Goal: Feedback & Contribution: Submit feedback/report problem

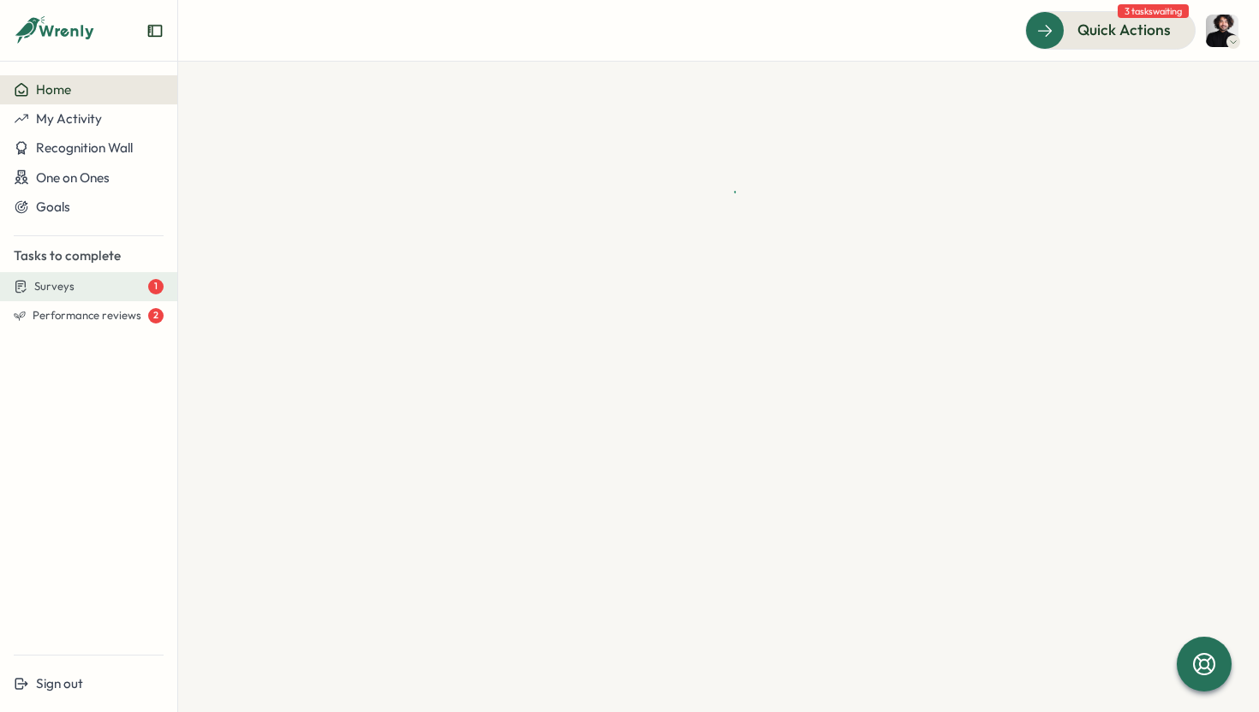
click at [71, 294] on span "Surveys" at bounding box center [54, 286] width 40 height 15
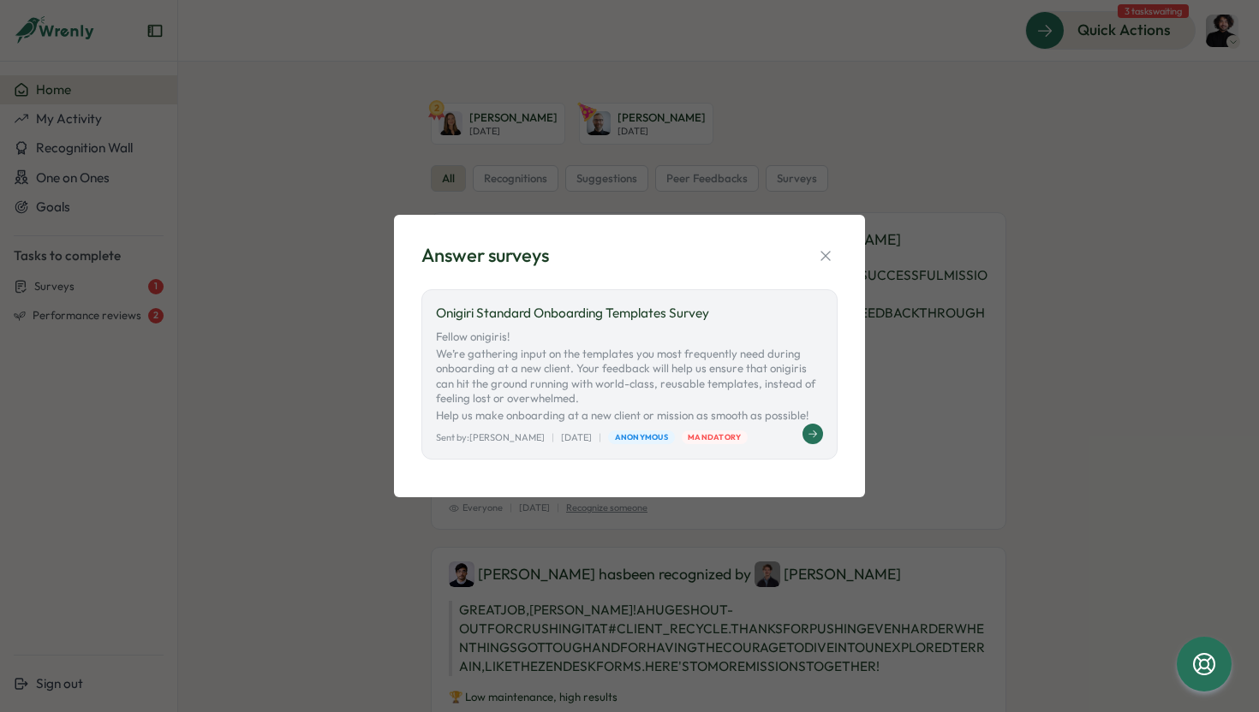
click at [815, 436] on icon at bounding box center [813, 434] width 10 height 10
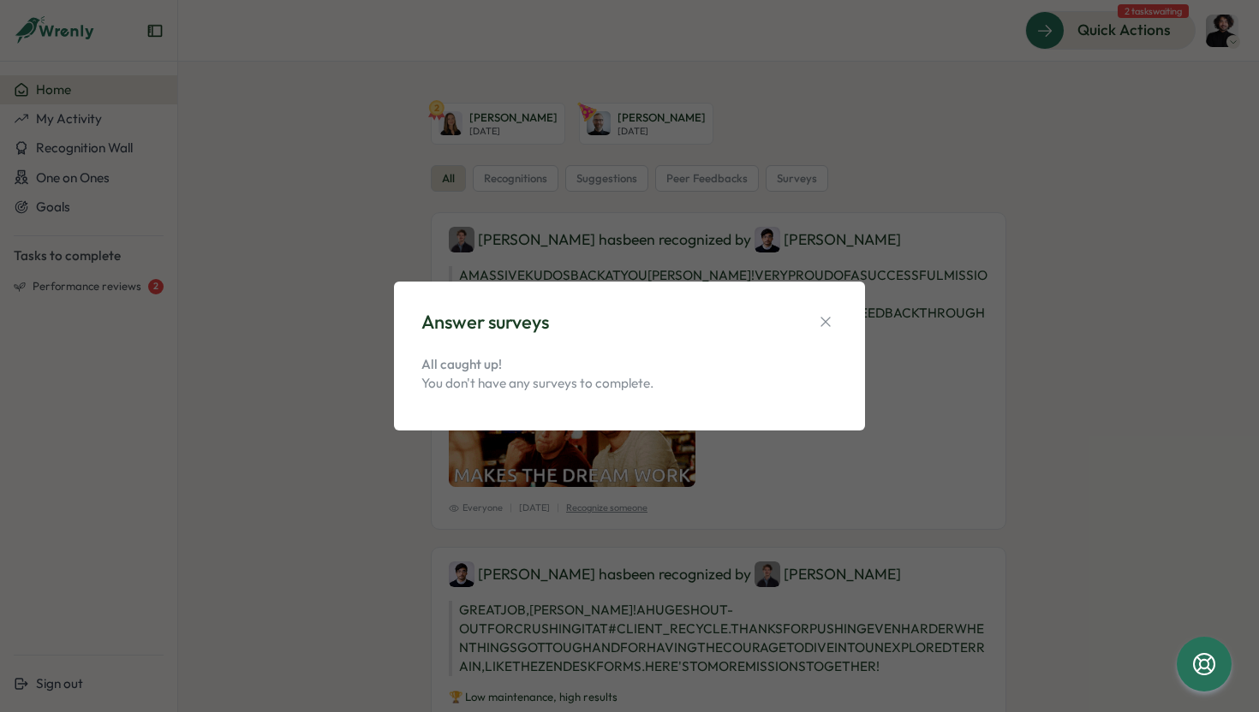
click at [840, 321] on div "Answer surveys All caught up! You don't have any surveys to complete." at bounding box center [629, 356] width 430 height 109
click at [832, 321] on icon "button" at bounding box center [825, 321] width 17 height 17
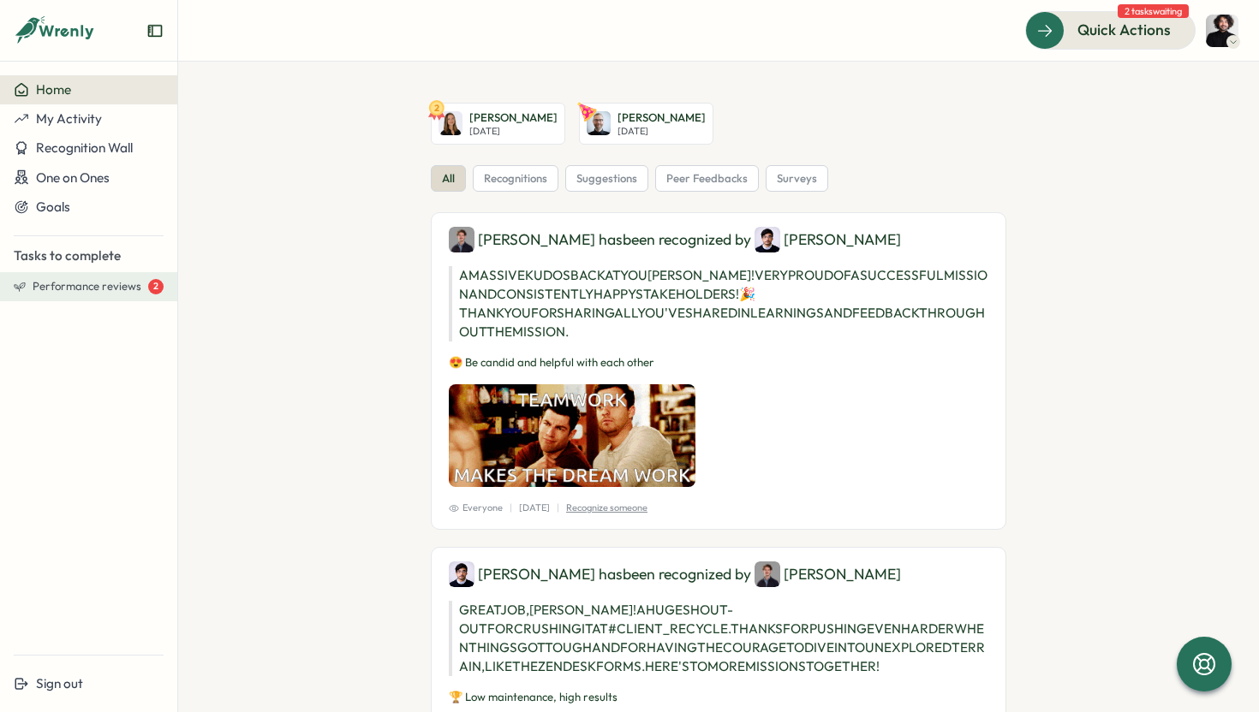
click at [97, 296] on button "Performance reviews 2" at bounding box center [88, 286] width 177 height 29
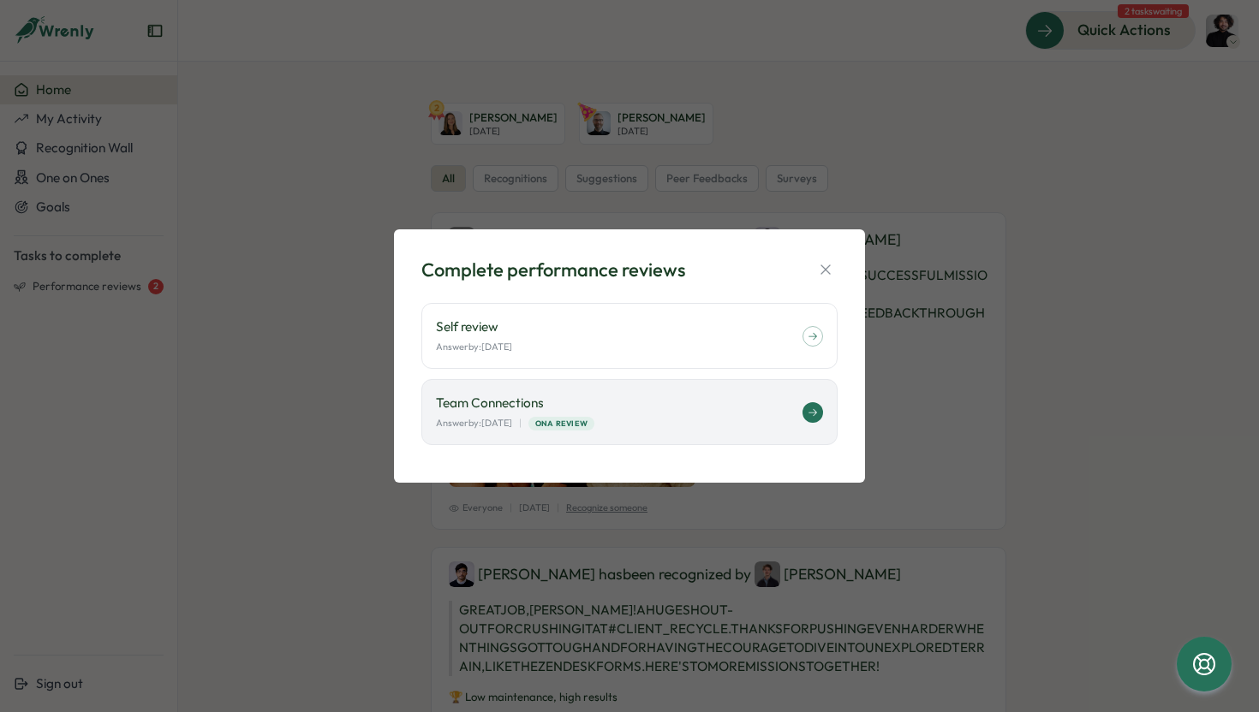
click at [649, 414] on div "Team Connections Answer by: September 03 | ONA Review" at bounding box center [619, 412] width 367 height 37
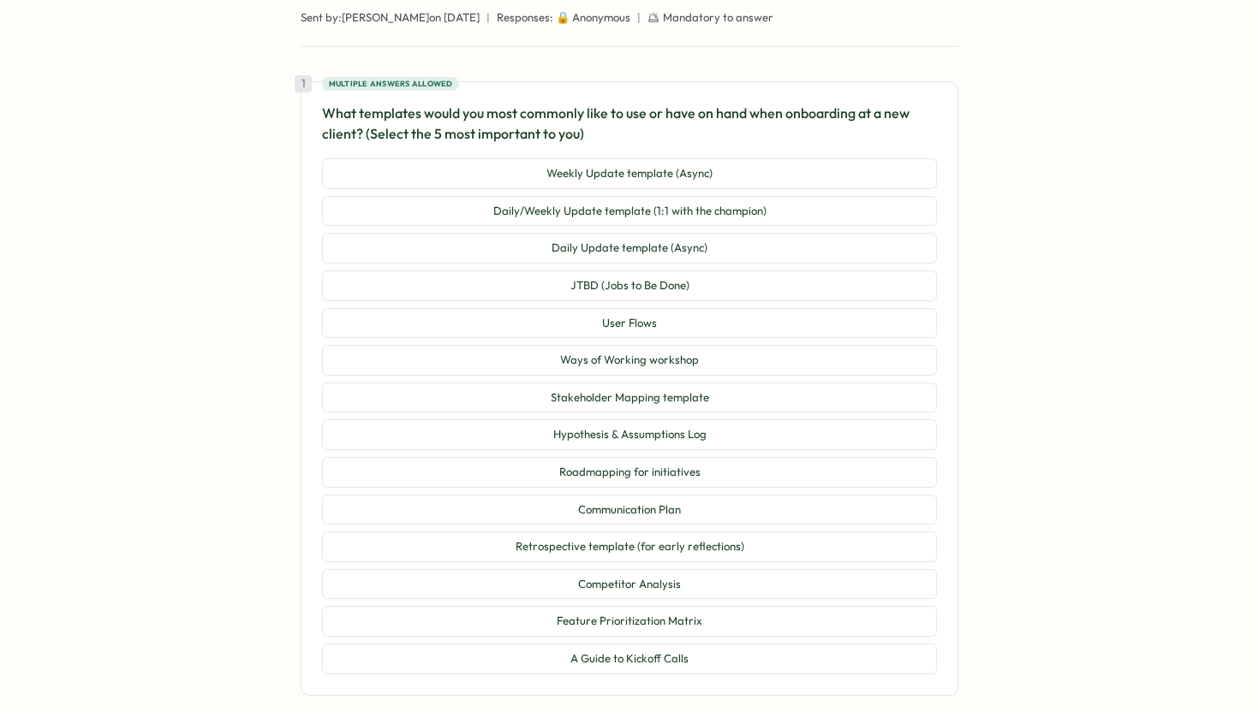
scroll to position [247, 0]
click at [779, 217] on button "Daily/Weekly Update template (1:1 with the champion)" at bounding box center [629, 210] width 615 height 31
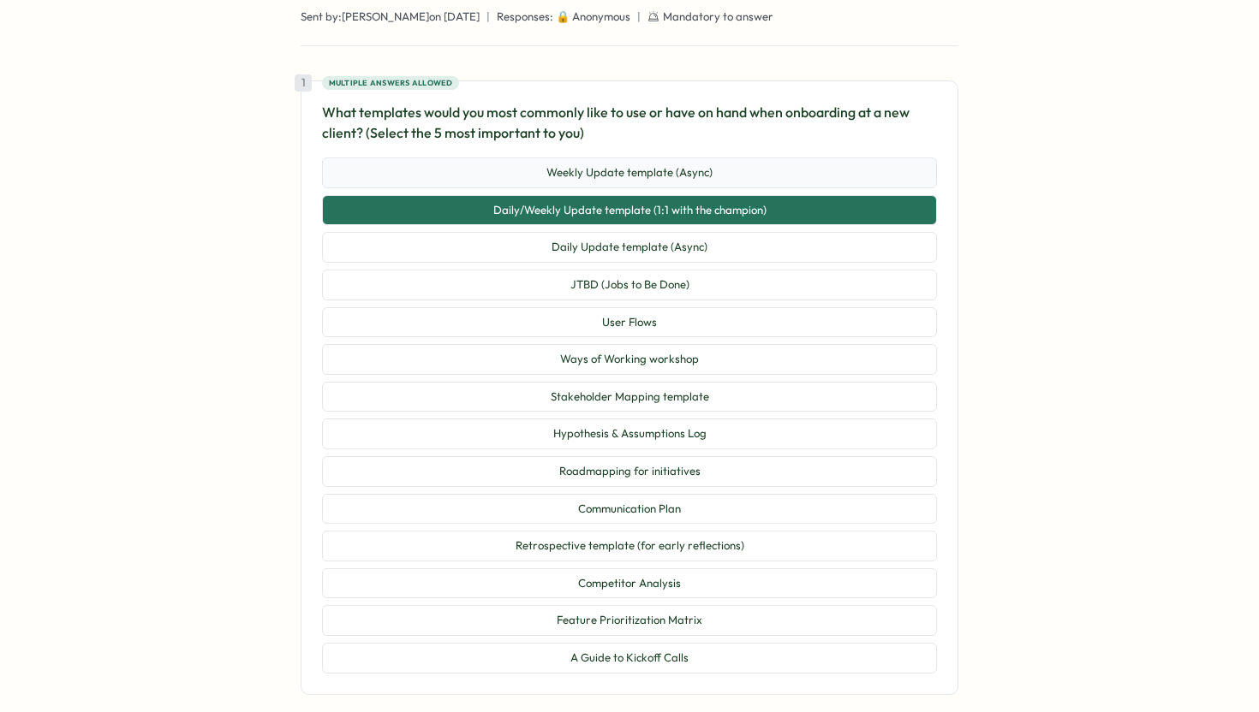
click at [743, 176] on button "Weekly Update template (Async)" at bounding box center [629, 173] width 615 height 31
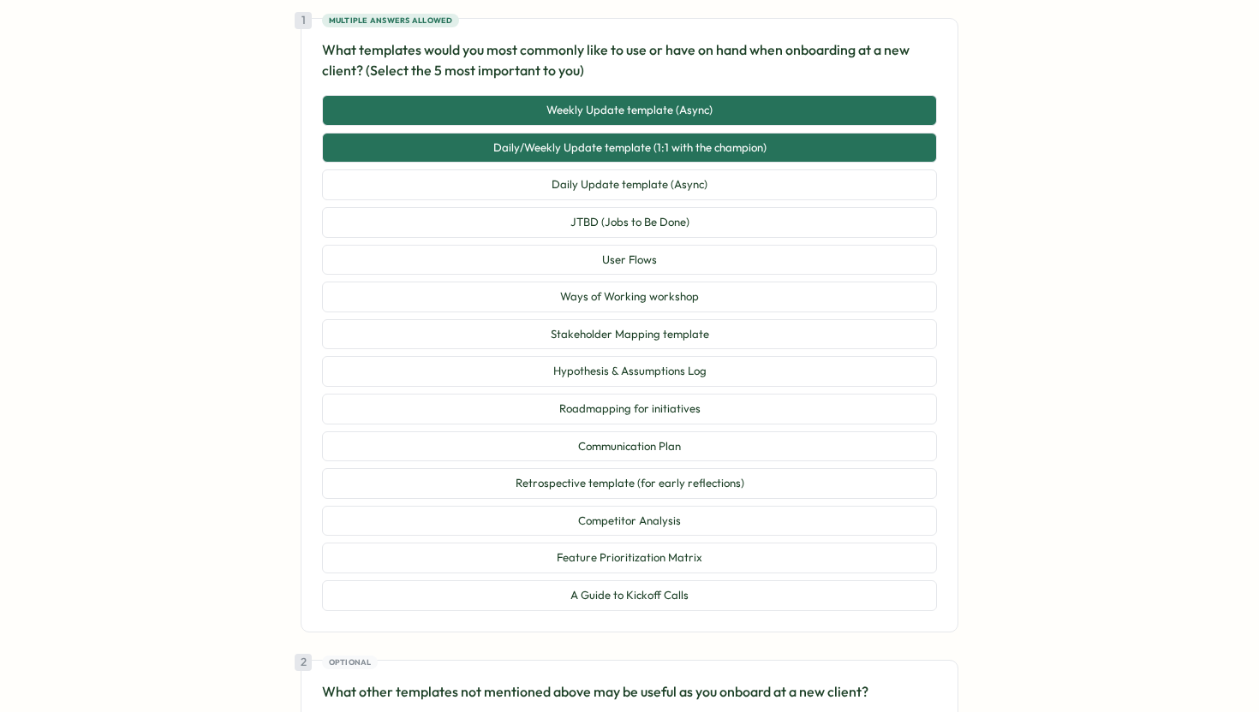
scroll to position [309, 0]
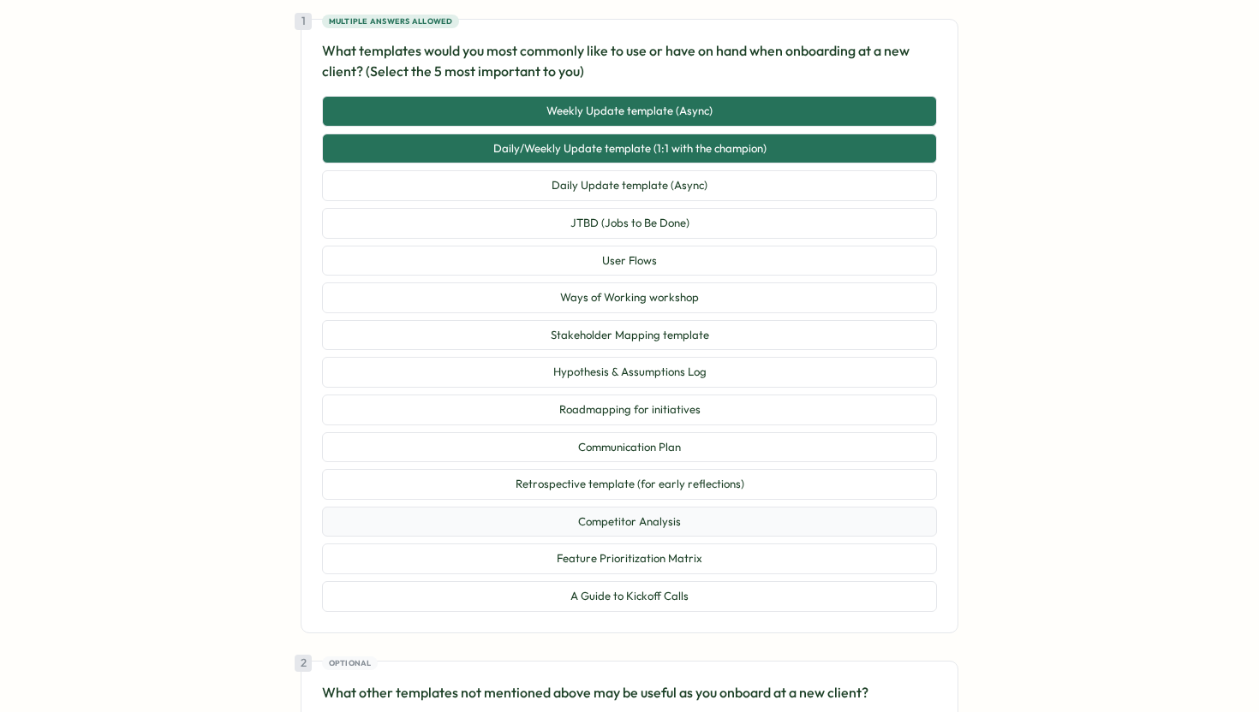
click at [667, 526] on button "Competitor Analysis" at bounding box center [629, 522] width 615 height 31
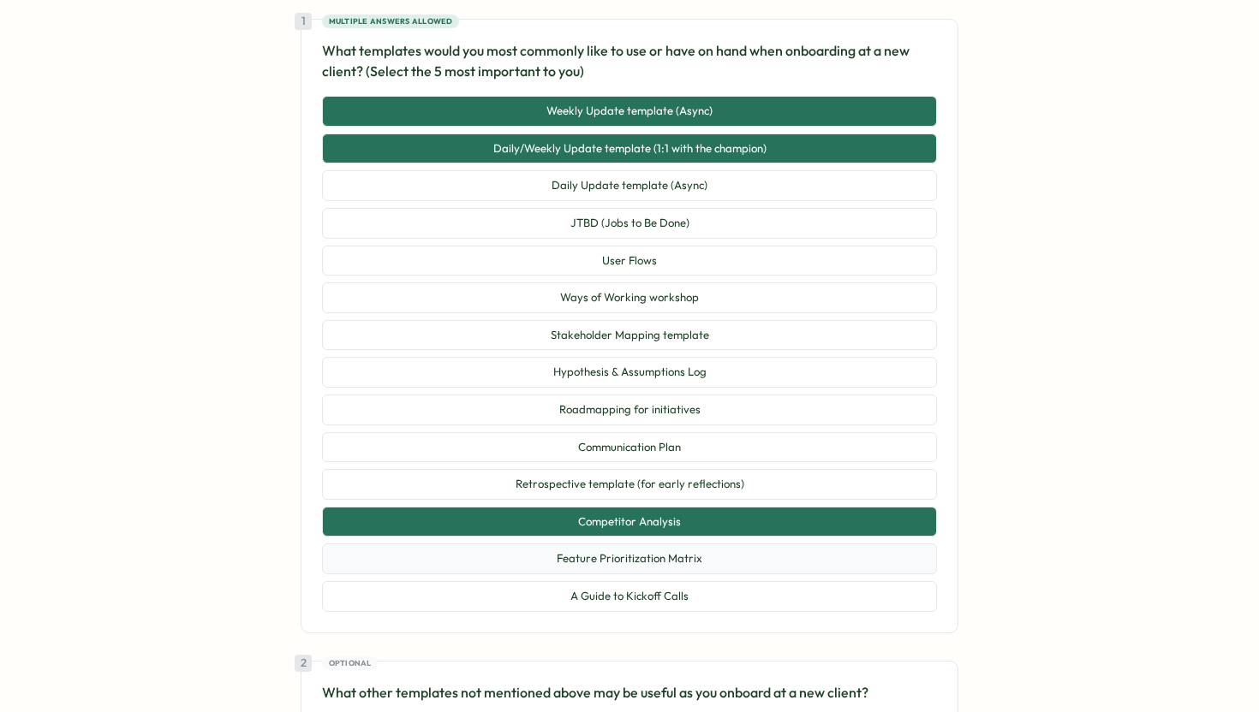
click at [649, 560] on button "Feature Prioritization Matrix" at bounding box center [629, 559] width 615 height 31
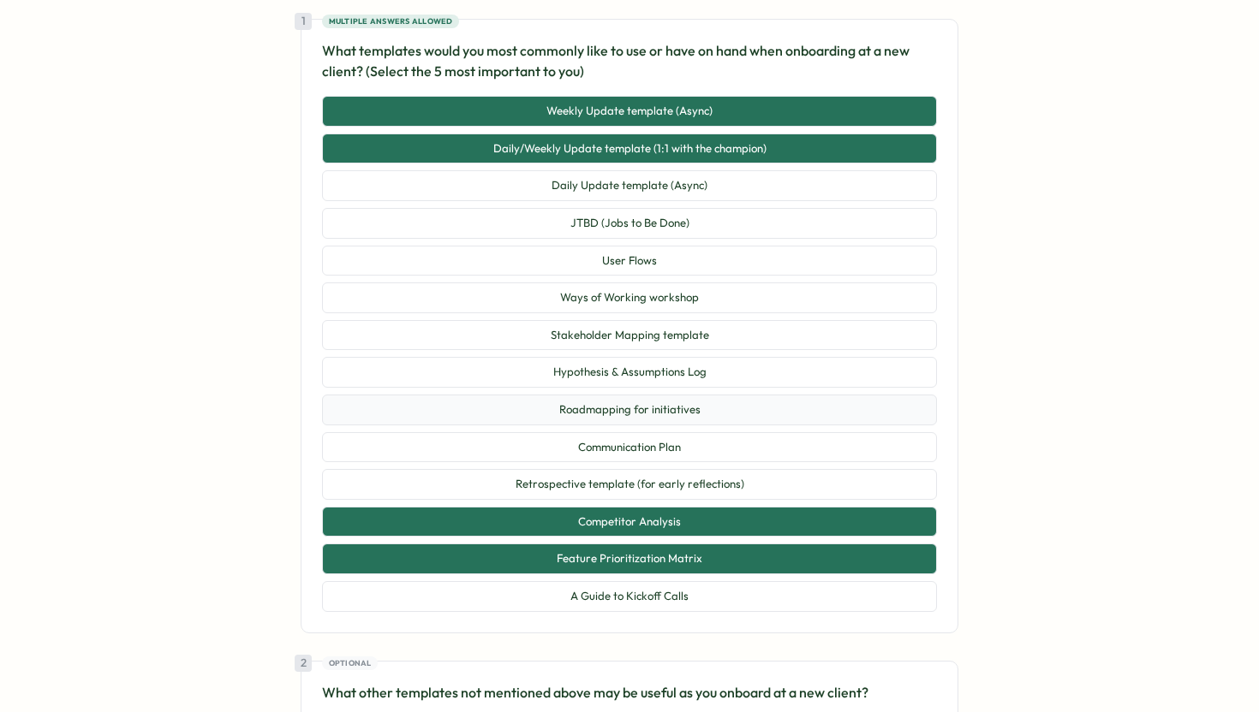
click at [619, 410] on button "Roadmapping for initiatives" at bounding box center [629, 410] width 615 height 31
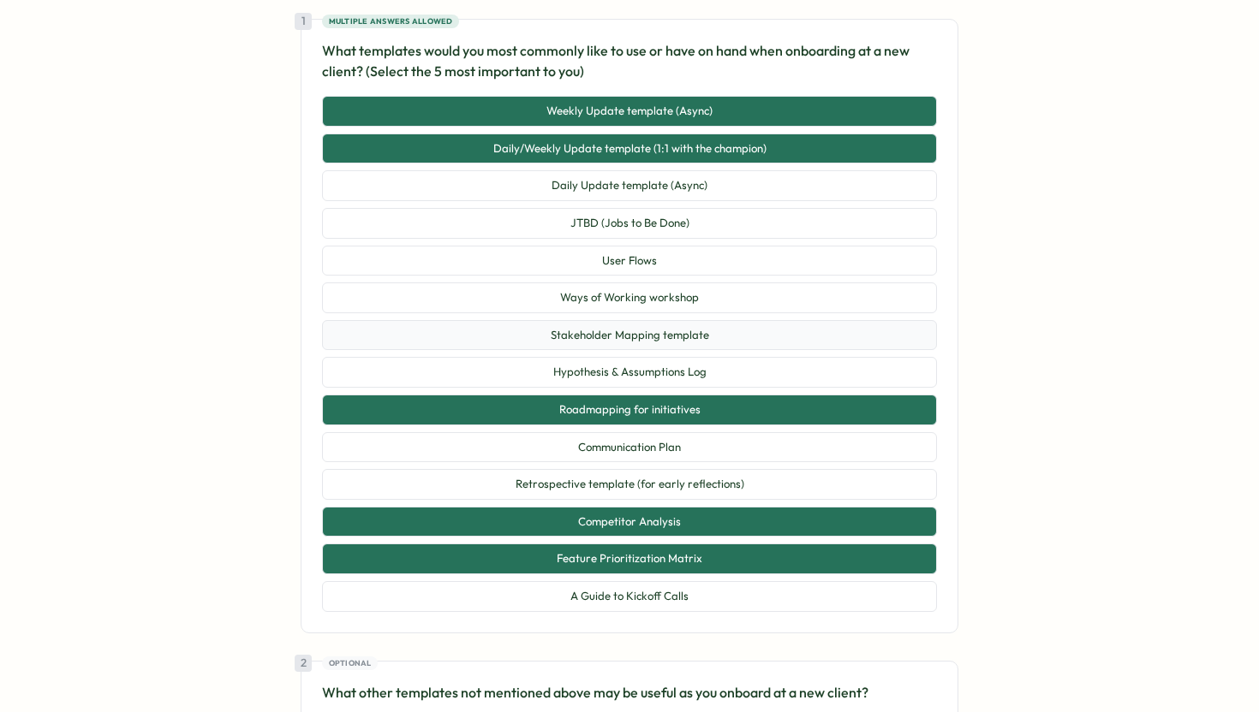
click at [597, 343] on button "Stakeholder Mapping template" at bounding box center [629, 335] width 615 height 31
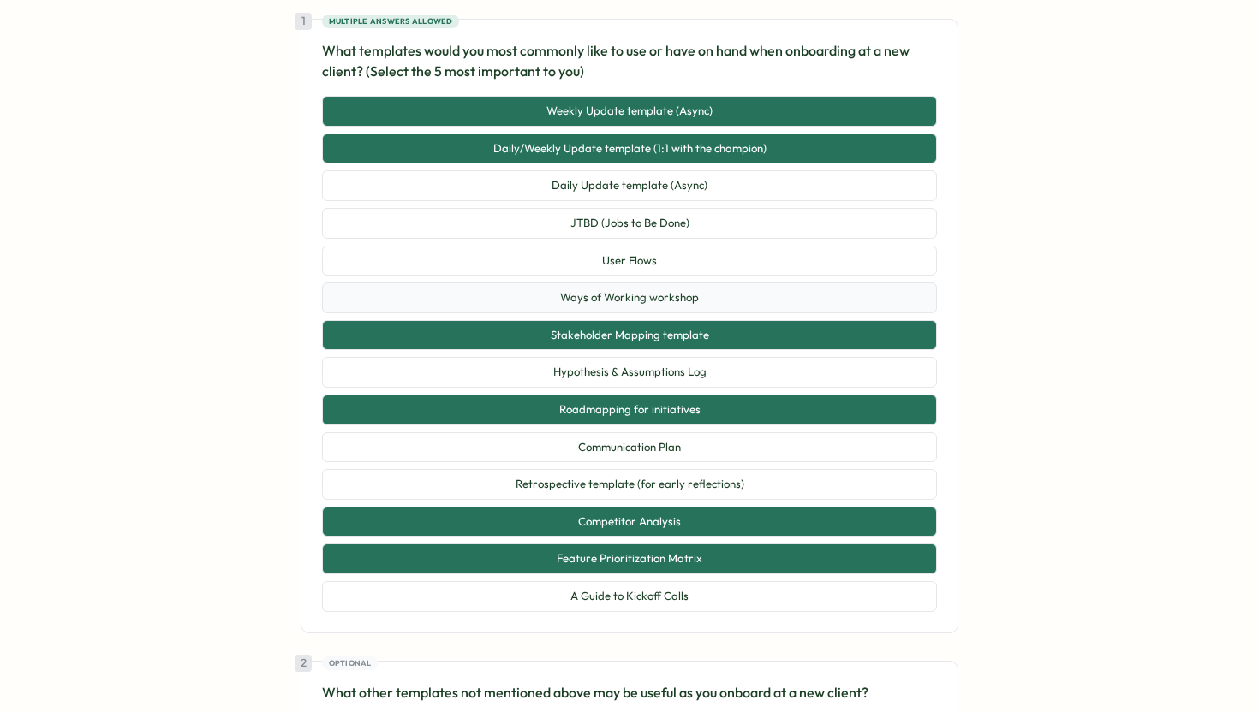
click at [593, 301] on button "Ways of Working workshop" at bounding box center [629, 298] width 615 height 31
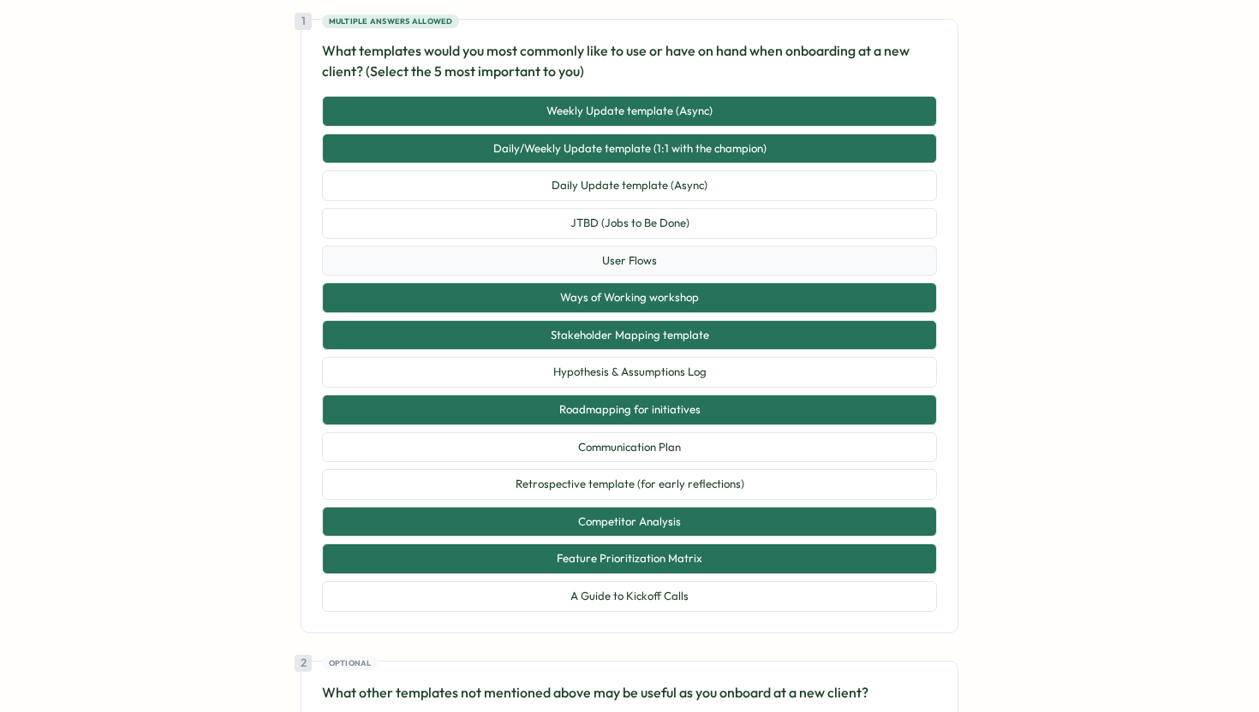
click at [610, 262] on button "User Flows" at bounding box center [629, 261] width 615 height 31
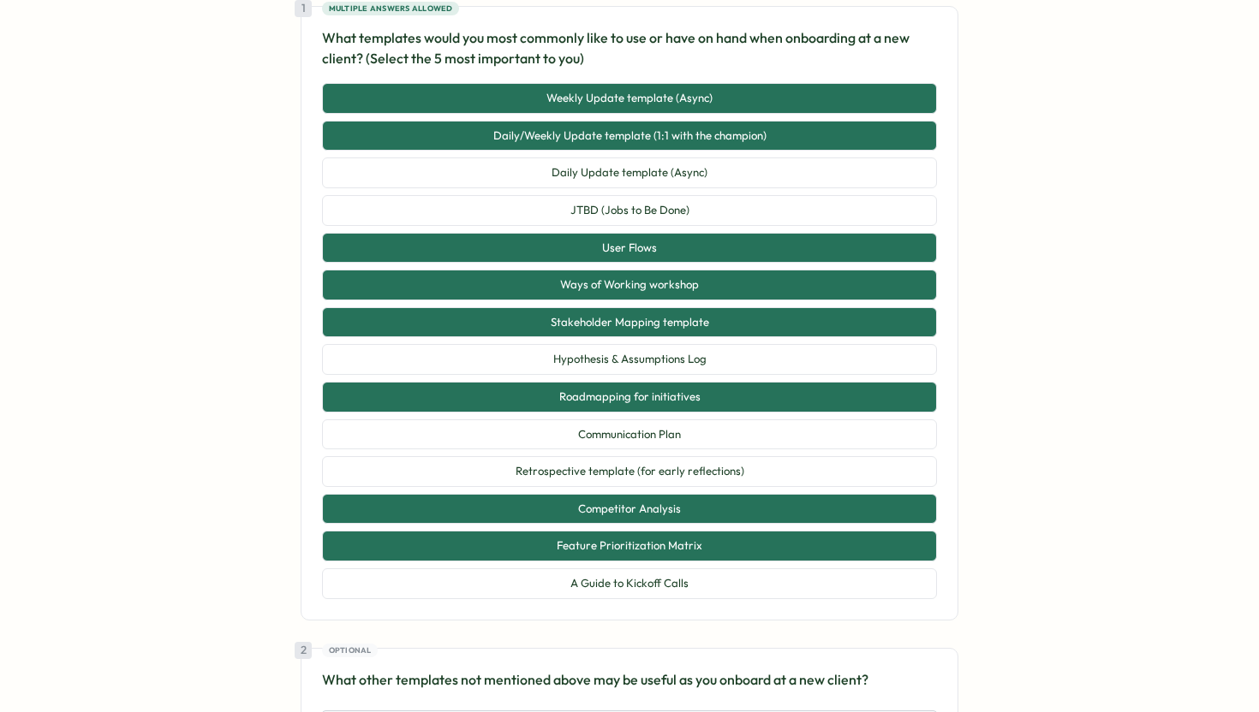
scroll to position [325, 0]
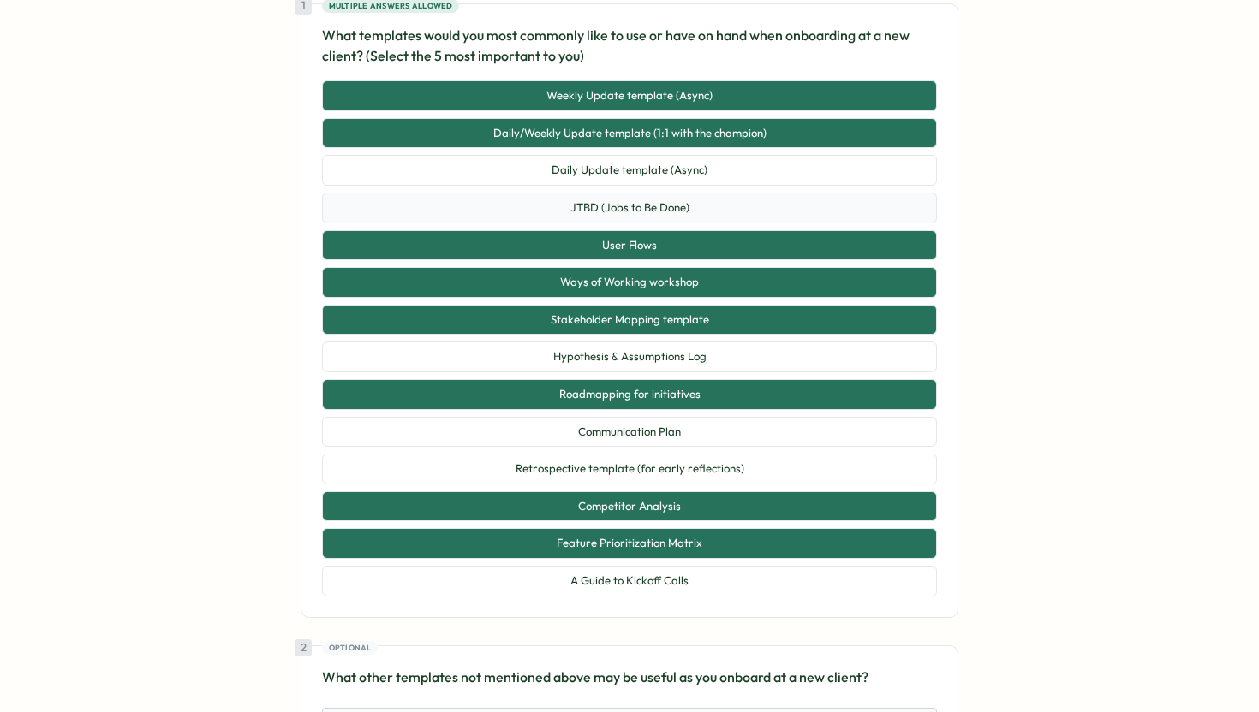
click at [695, 208] on button "JTBD (Jobs to Be Done)" at bounding box center [629, 208] width 615 height 31
type textarea "*"
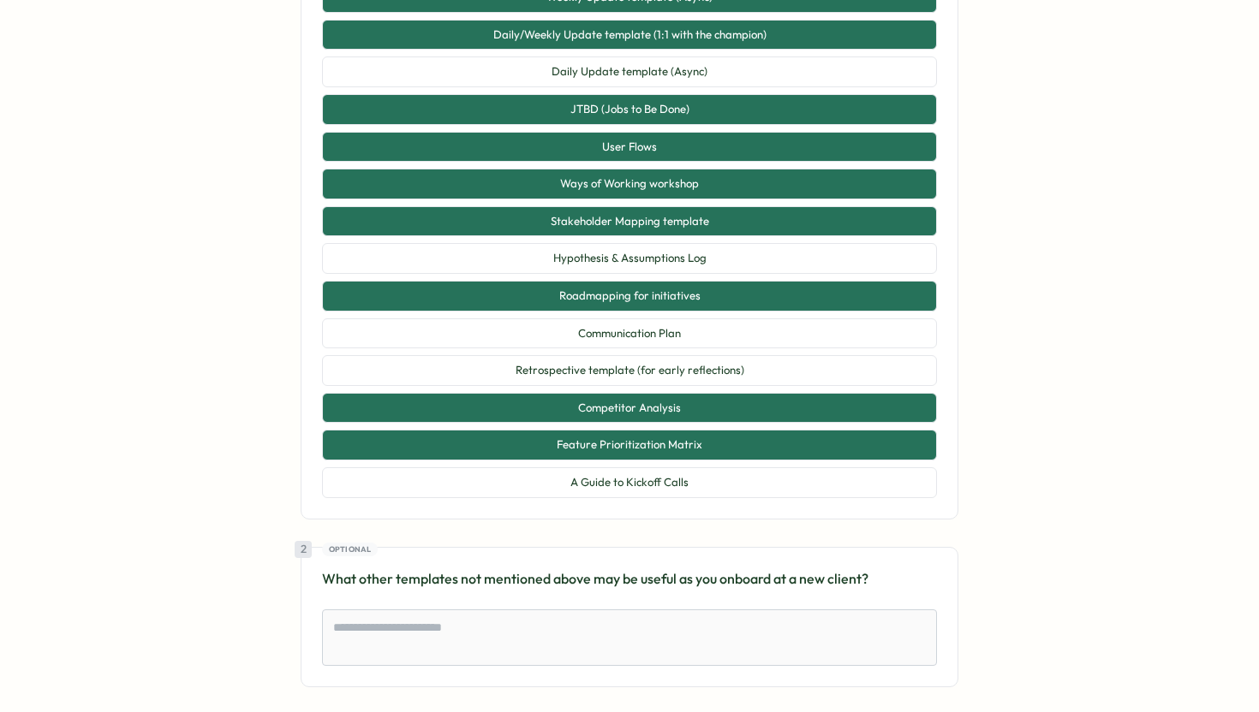
scroll to position [511, 0]
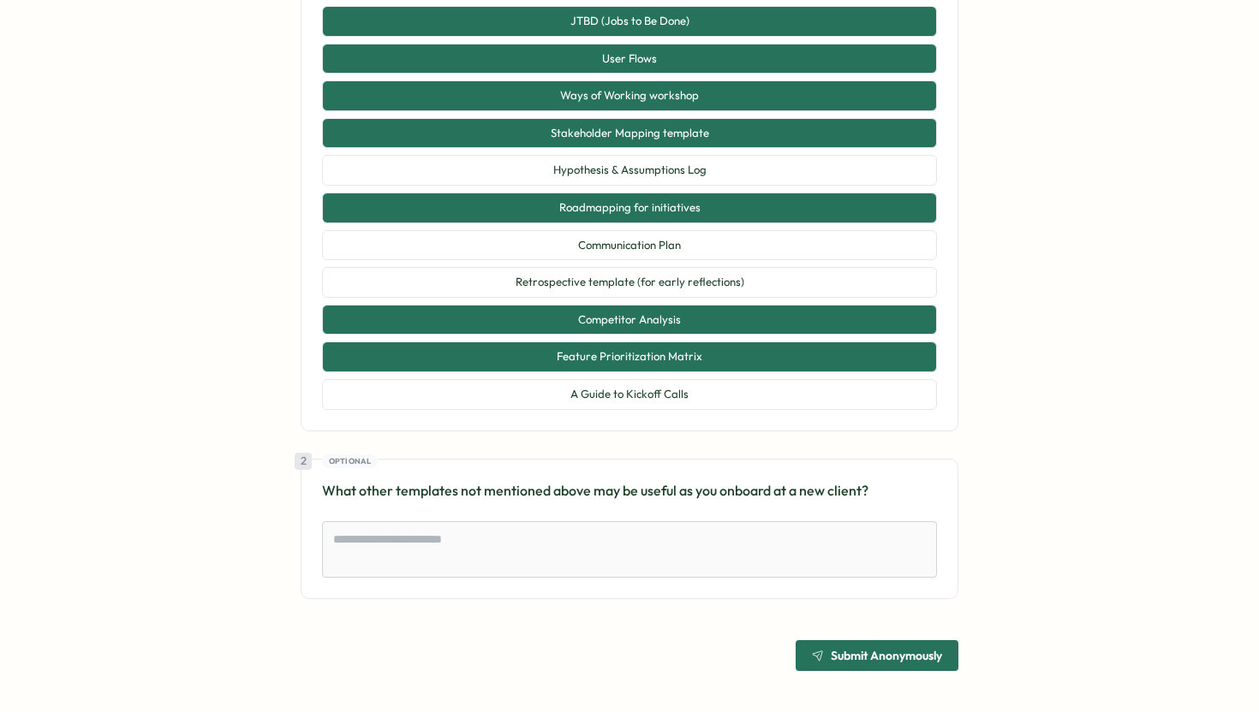
click at [845, 661] on span "Submit Anonymously" at bounding box center [886, 656] width 111 height 12
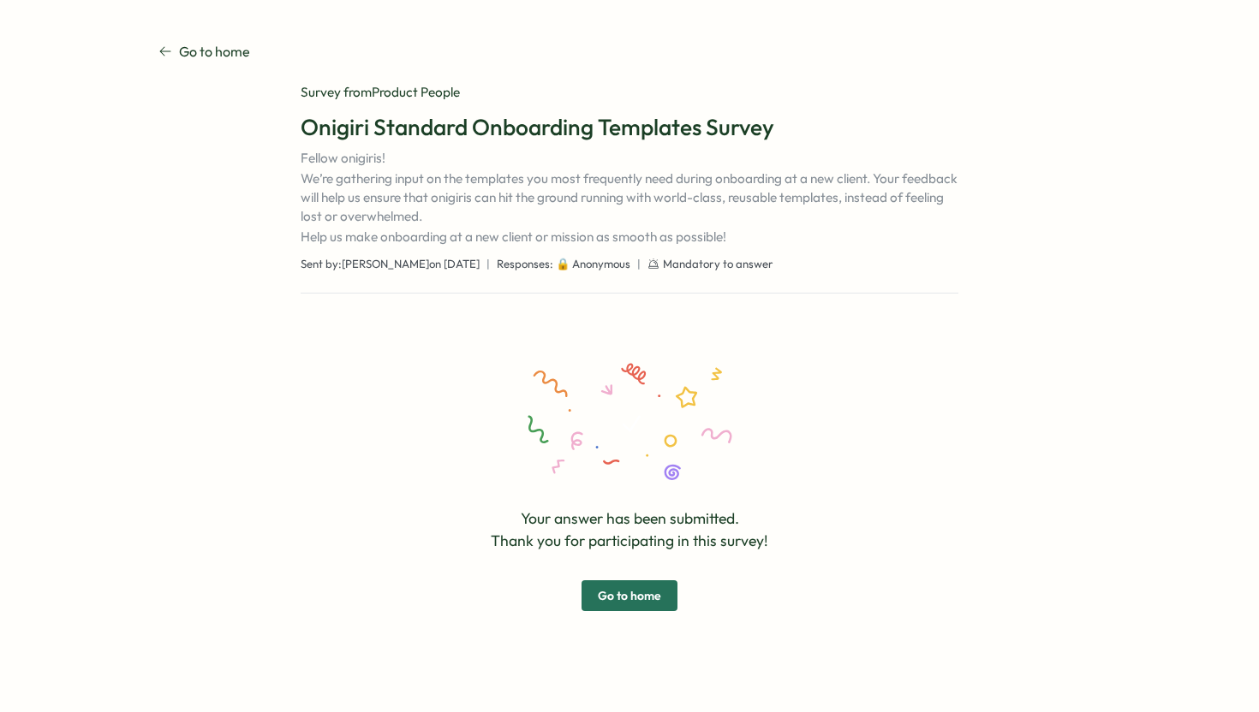
scroll to position [0, 0]
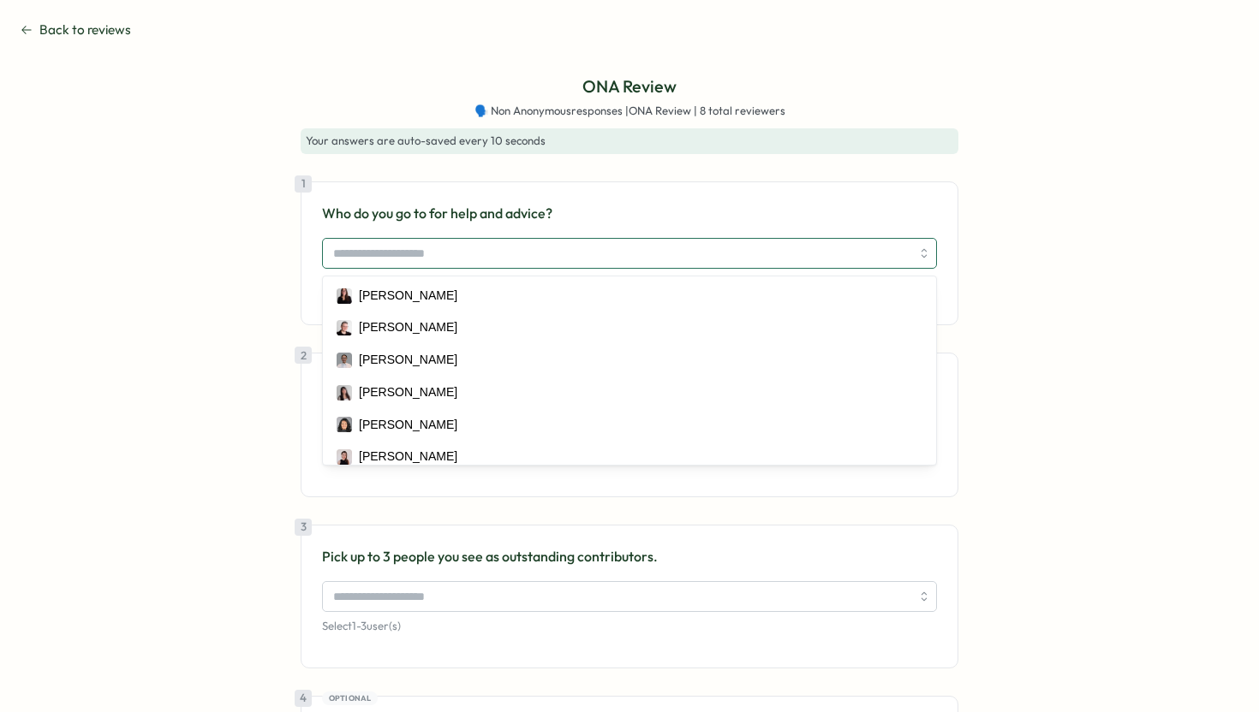
click at [476, 268] on div at bounding box center [629, 253] width 615 height 31
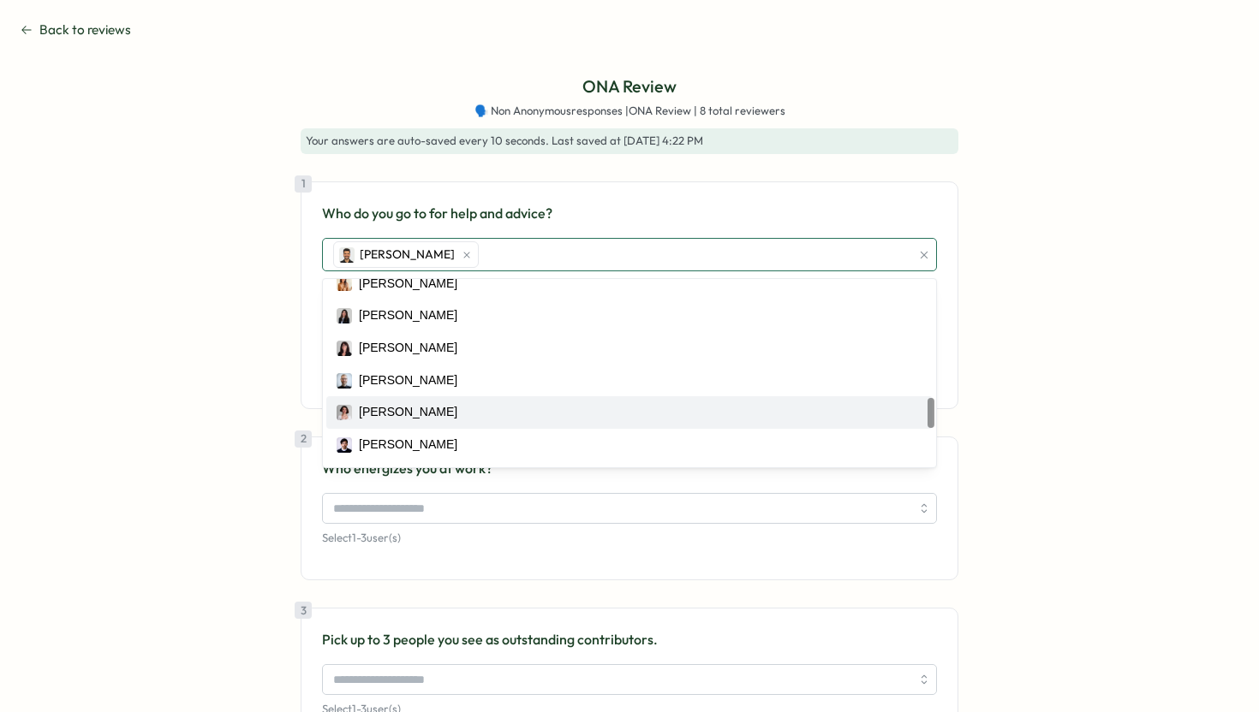
scroll to position [845, 0]
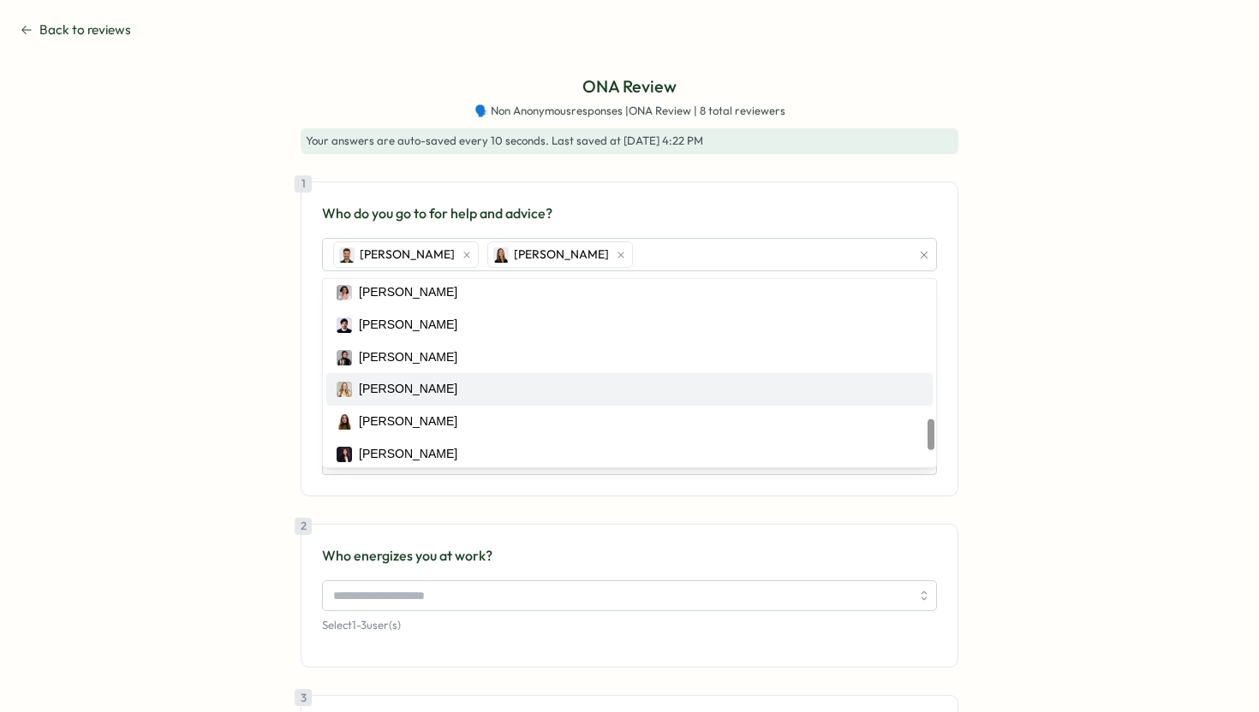
click at [216, 395] on div "ONA Review 🗣️ Non Anonymous responses | ONA Review | 8 total reviewers Your ans…" at bounding box center [630, 579] width 1218 height 1010
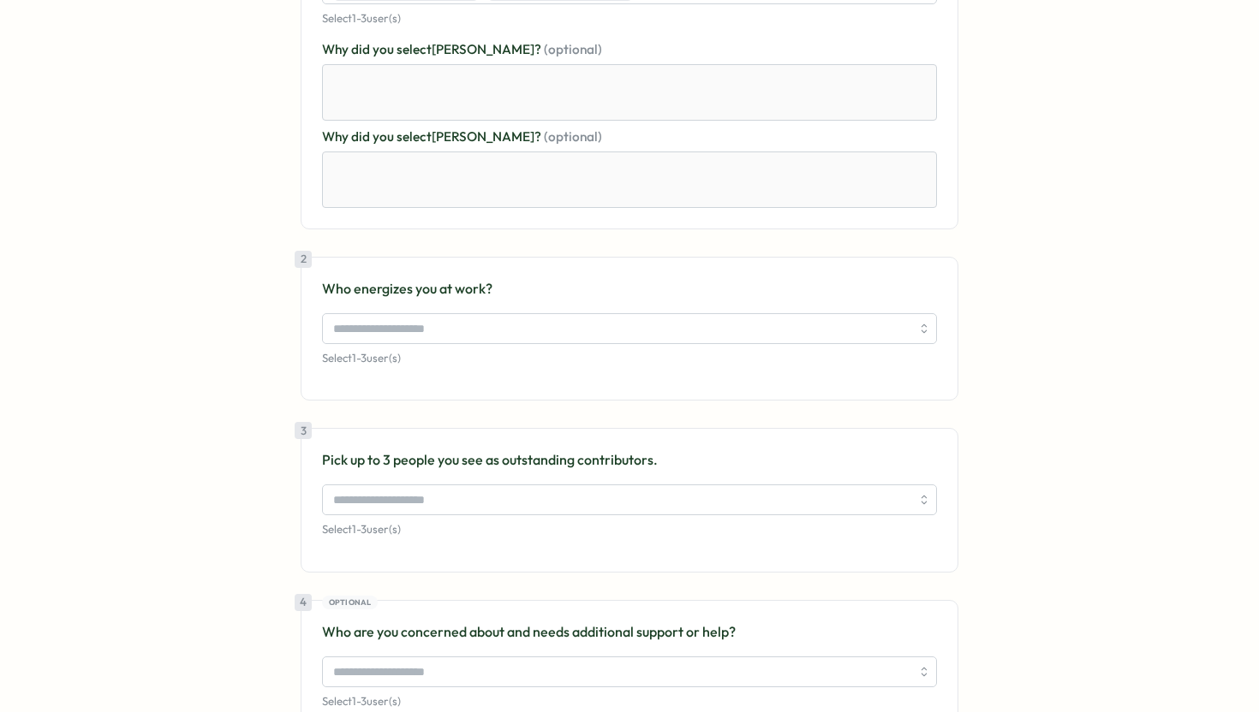
scroll to position [292, 0]
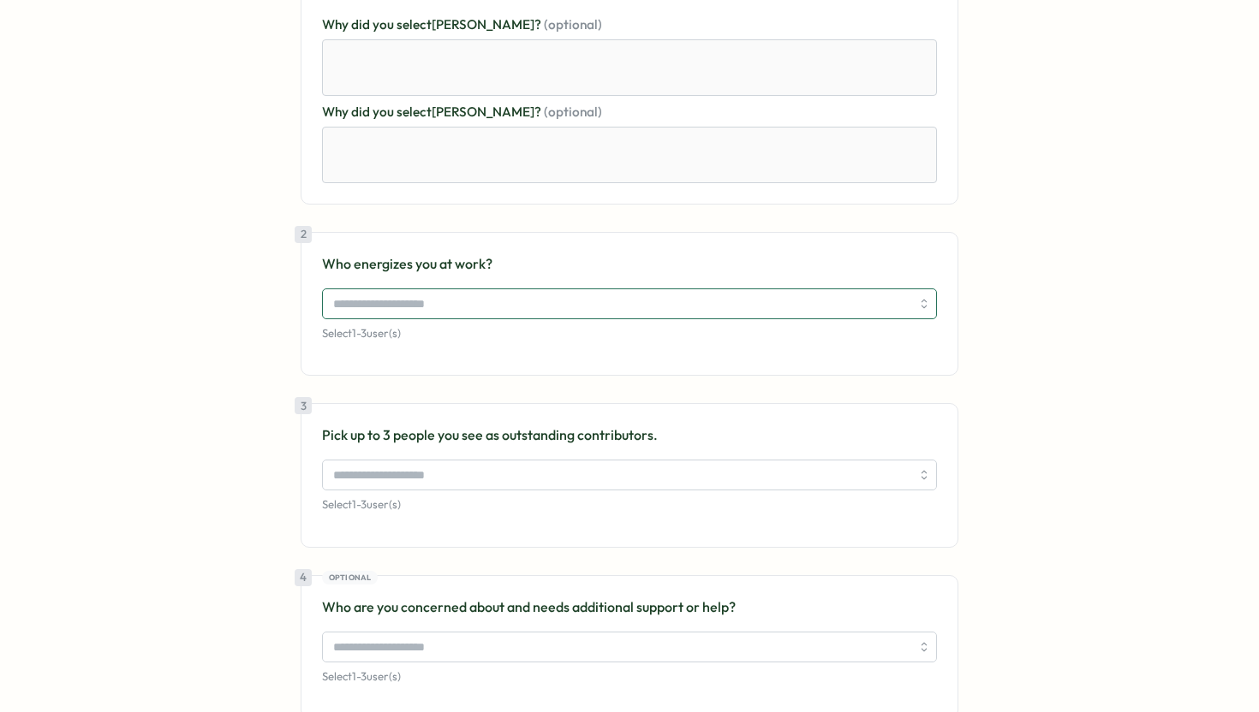
click at [408, 307] on input "search" at bounding box center [621, 303] width 577 height 29
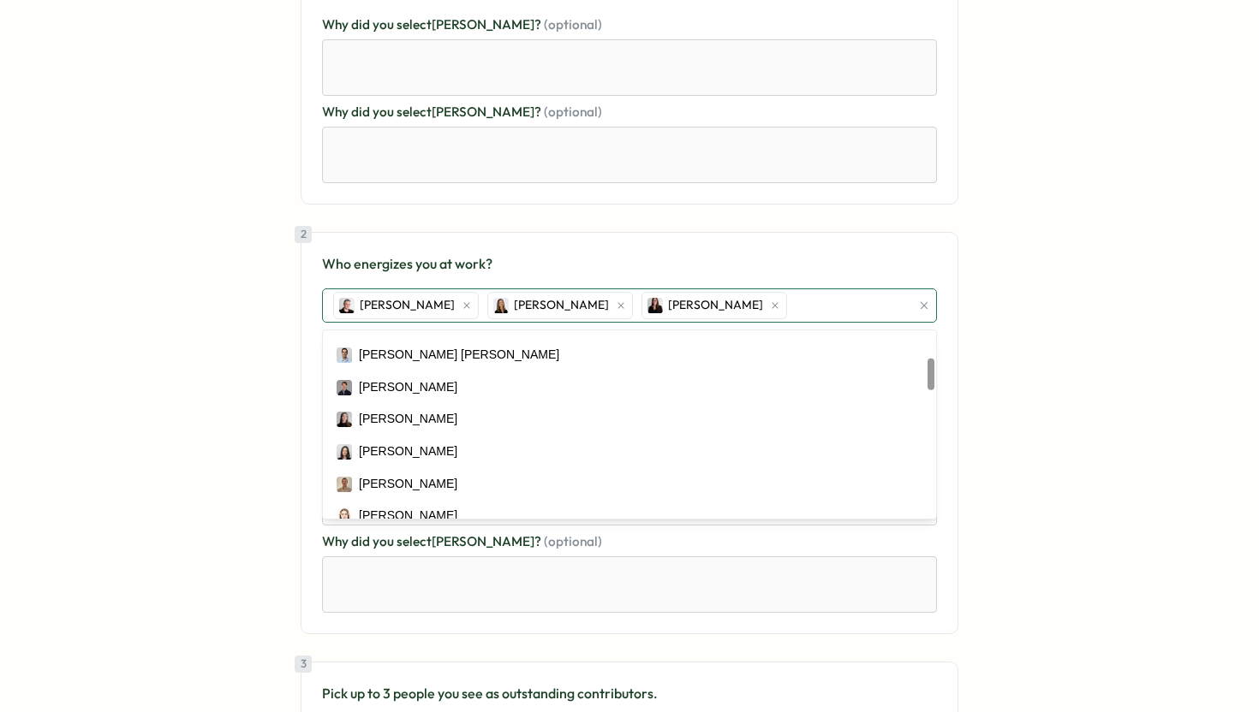
scroll to position [158, 0]
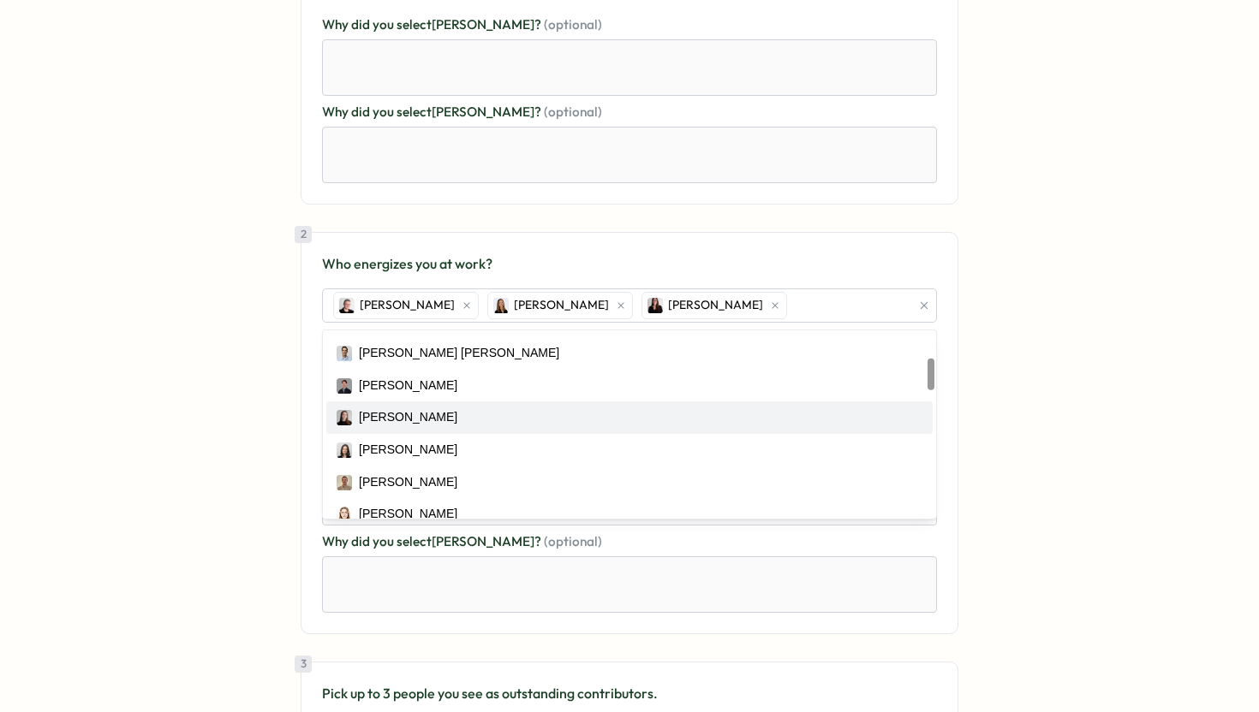
click at [187, 503] on div "ONA Review 🗣️ Non Anonymous responses | ONA Review | 8 total reviewers Your ans…" at bounding box center [630, 416] width 1218 height 1268
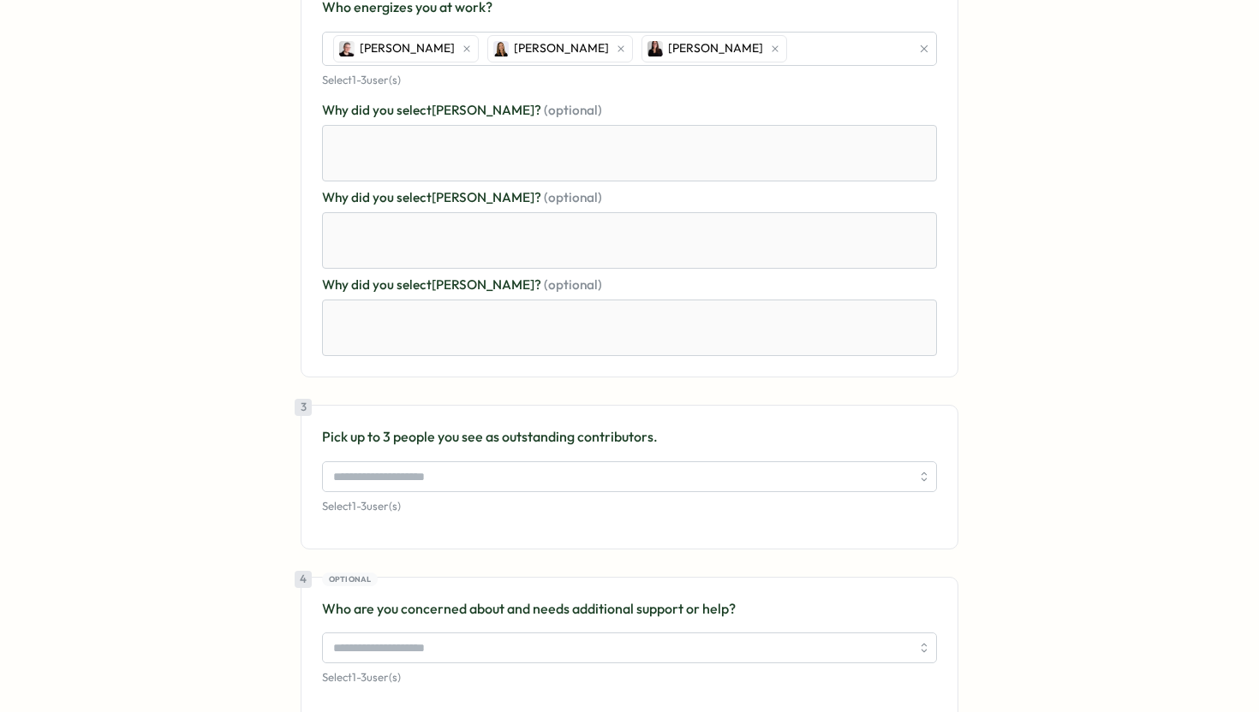
scroll to position [557, 0]
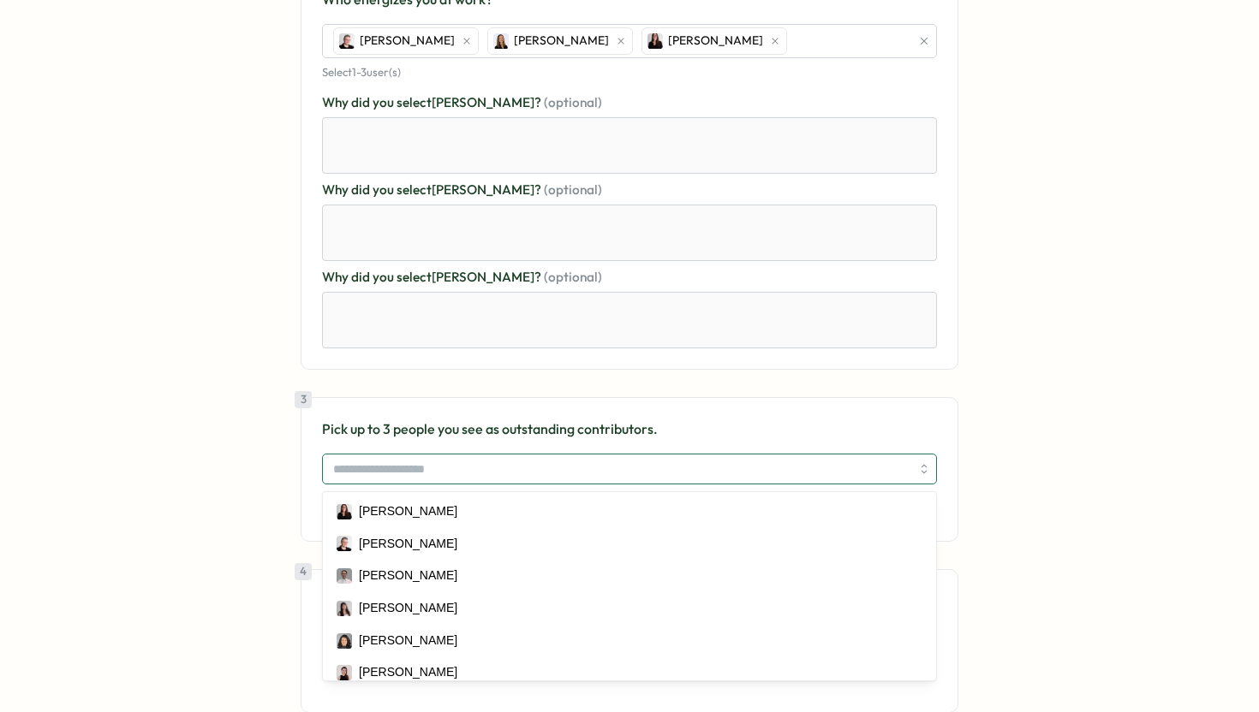
click at [477, 478] on input "search" at bounding box center [621, 469] width 577 height 29
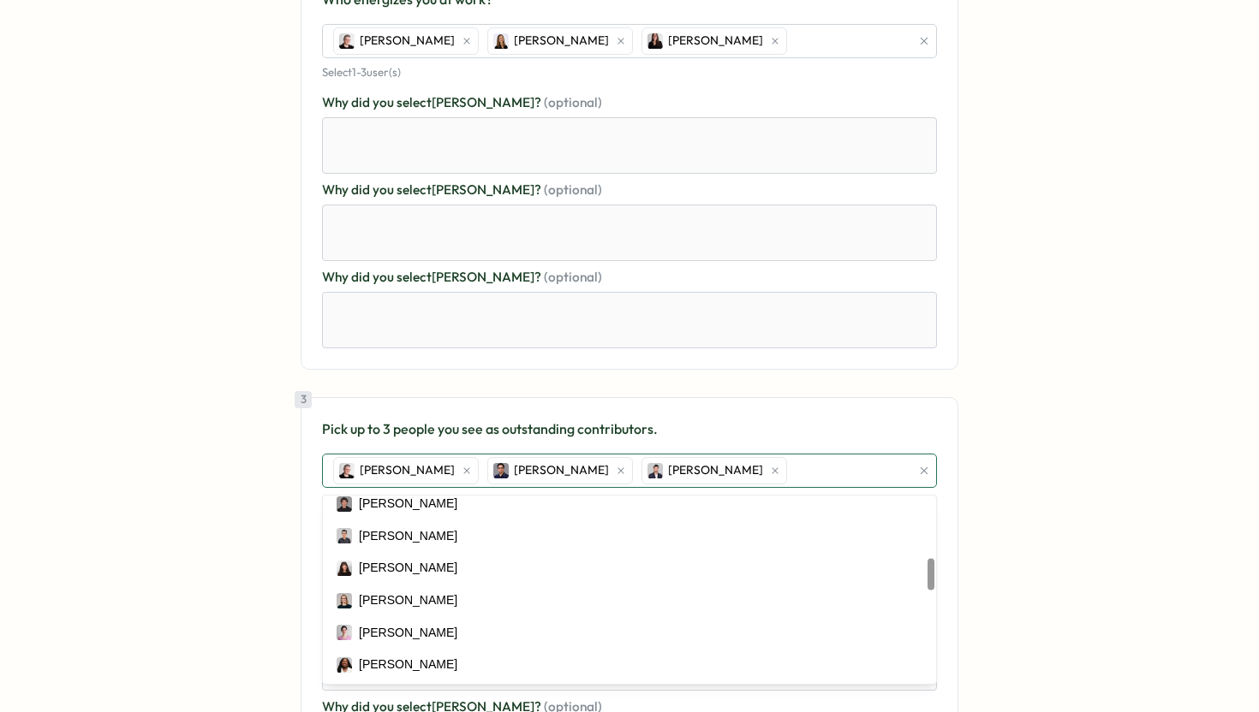
scroll to position [366, 0]
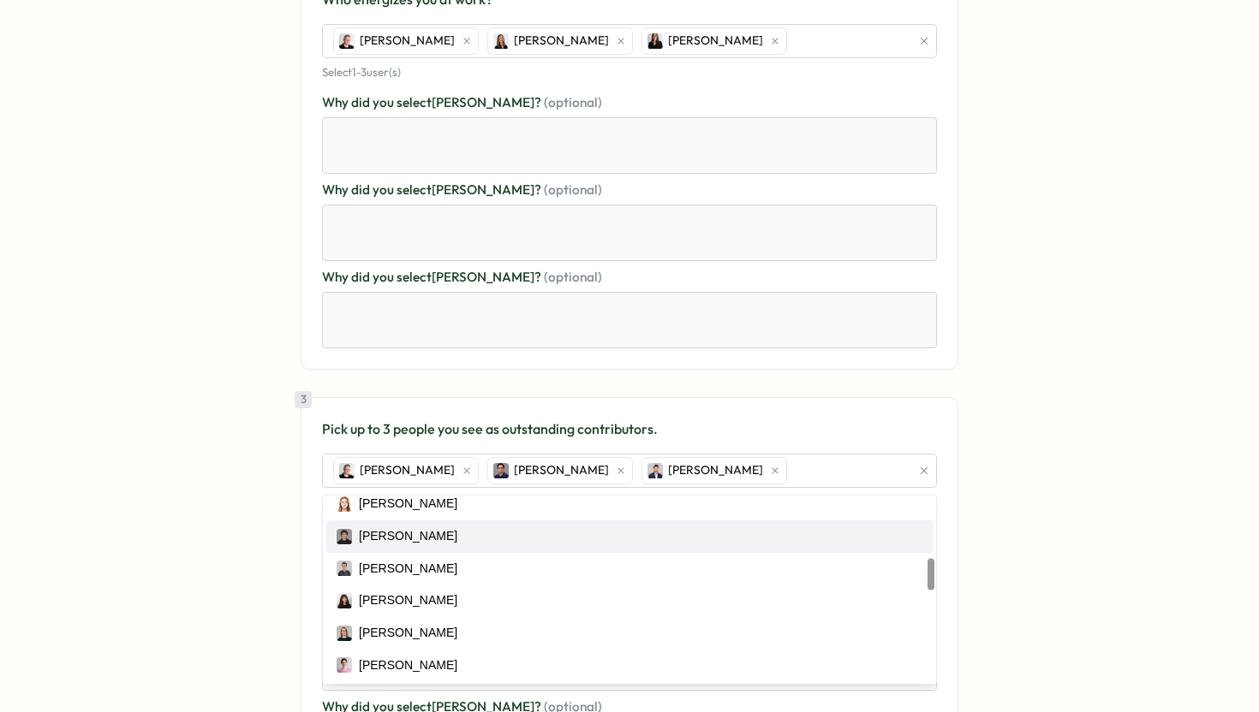
click at [225, 553] on div "ONA Review 🗣️ Non Anonymous responses | ONA Review | 8 total reviewers Your ans…" at bounding box center [630, 280] width 1218 height 1527
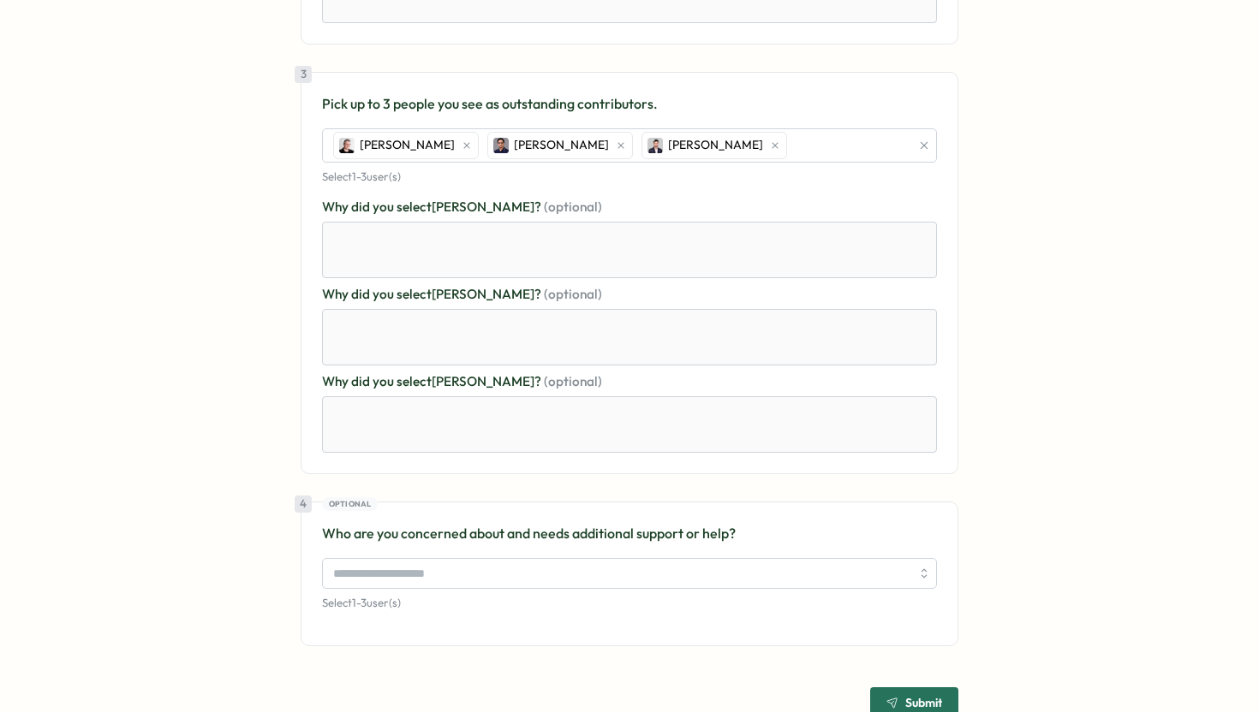
scroll to position [908, 0]
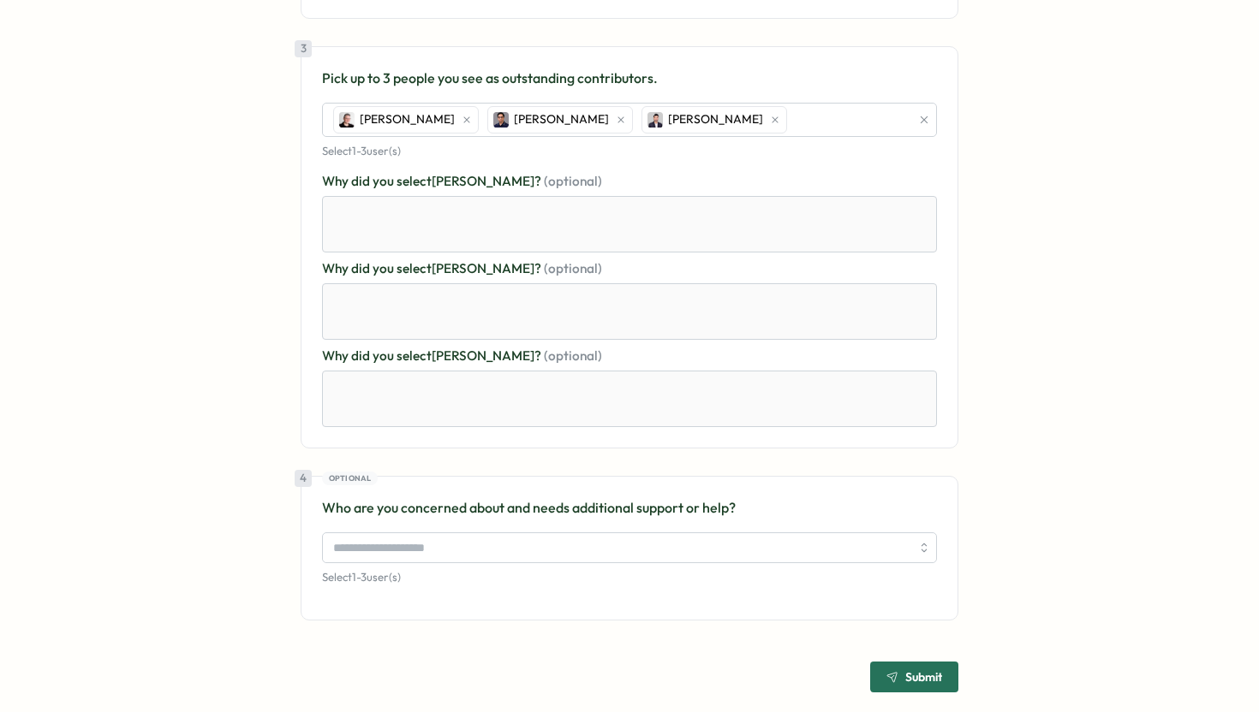
click at [894, 673] on div "Submit" at bounding box center [914, 677] width 56 height 12
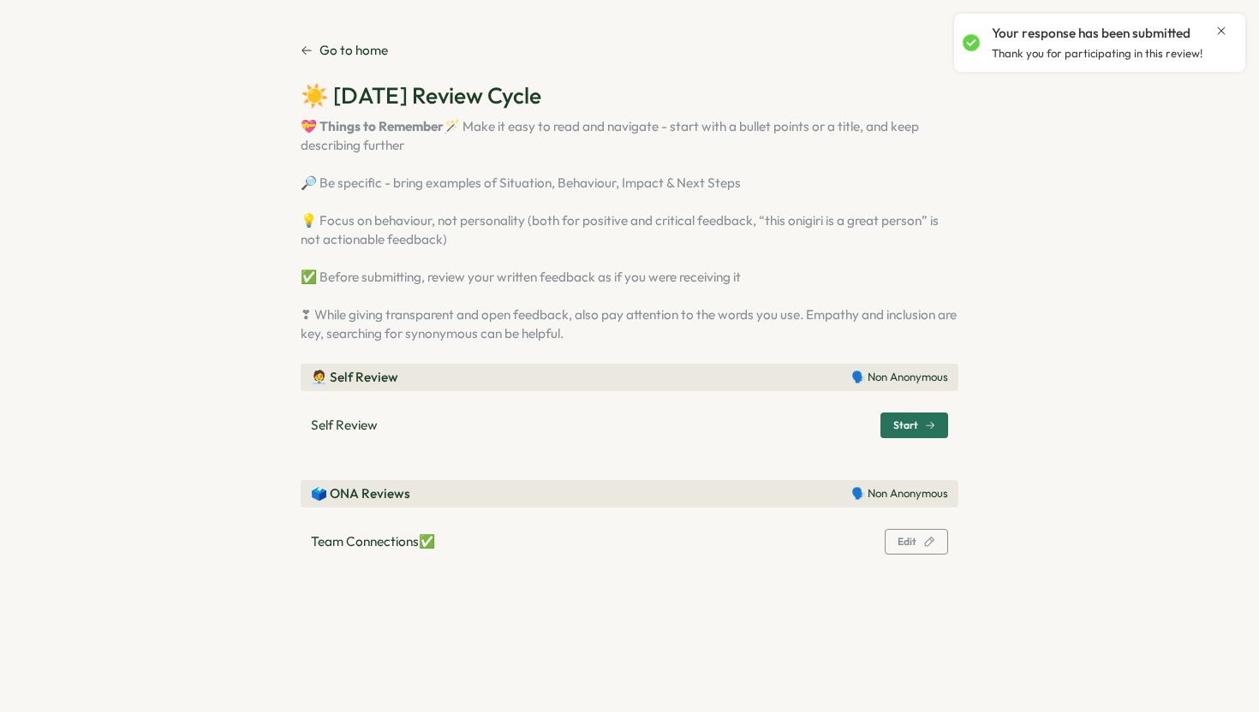
click at [898, 431] on span "Start" at bounding box center [905, 425] width 25 height 10
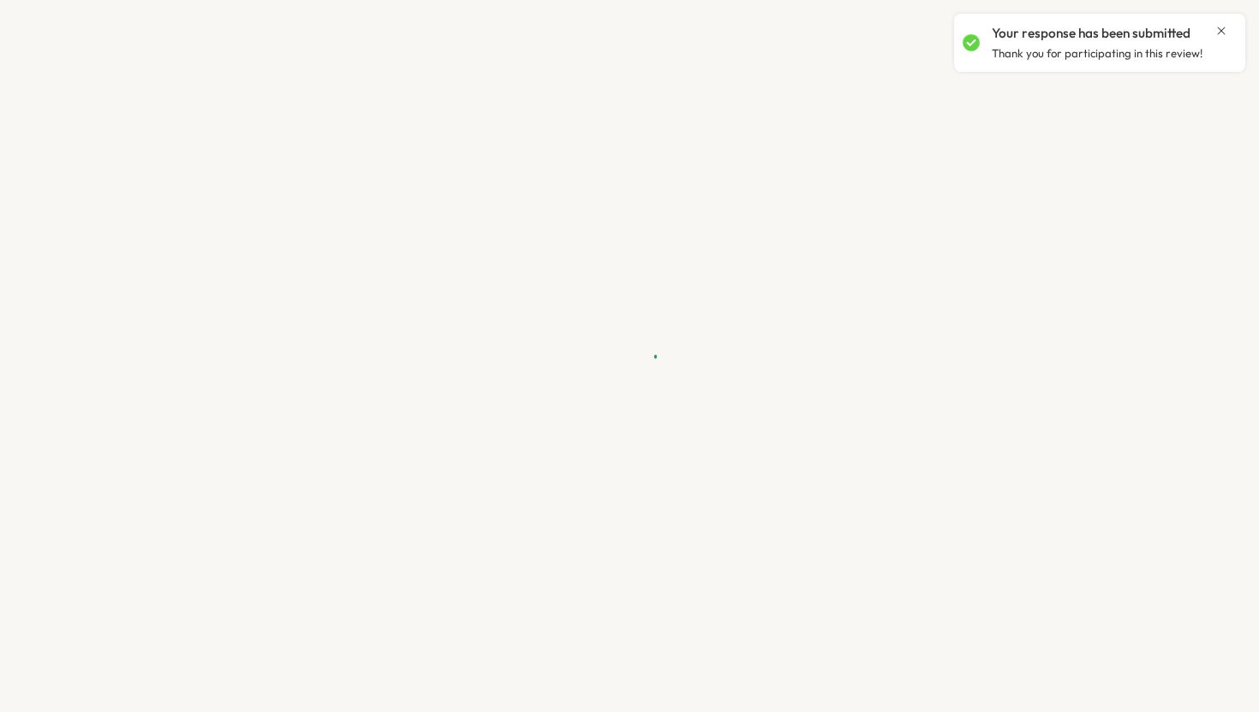
type textarea "*"
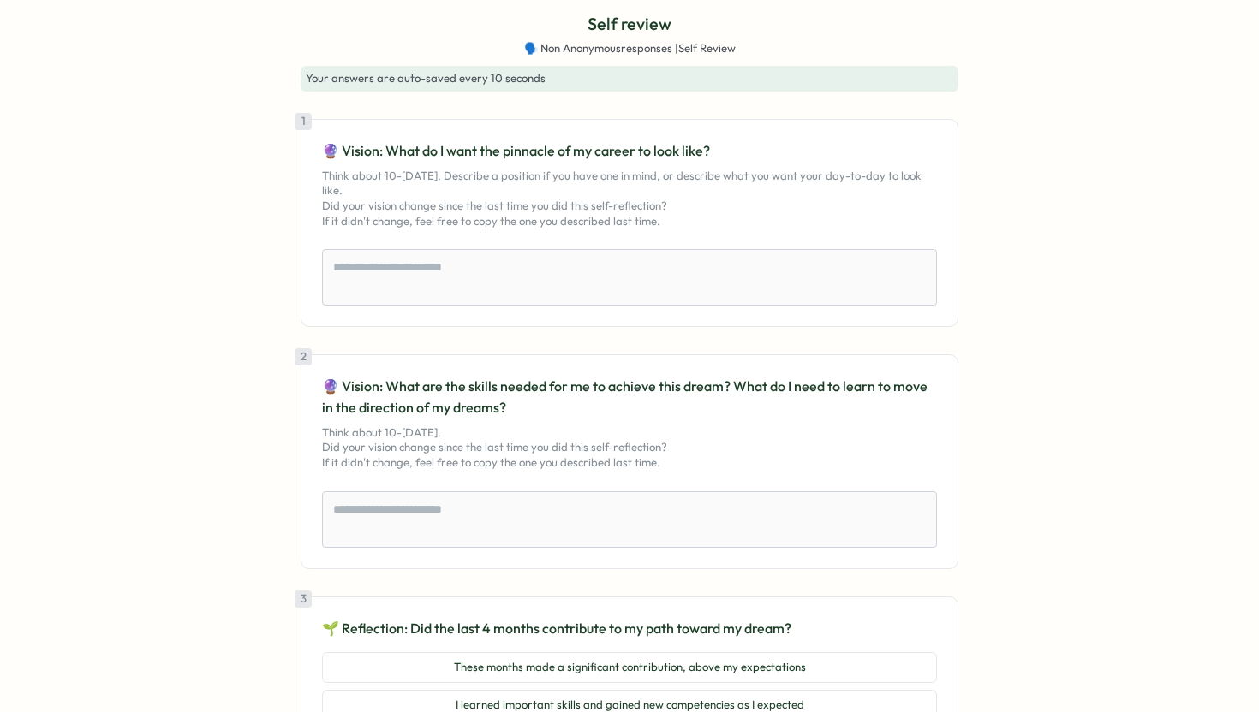
scroll to position [0, 0]
